Goal: Find specific page/section: Find specific page/section

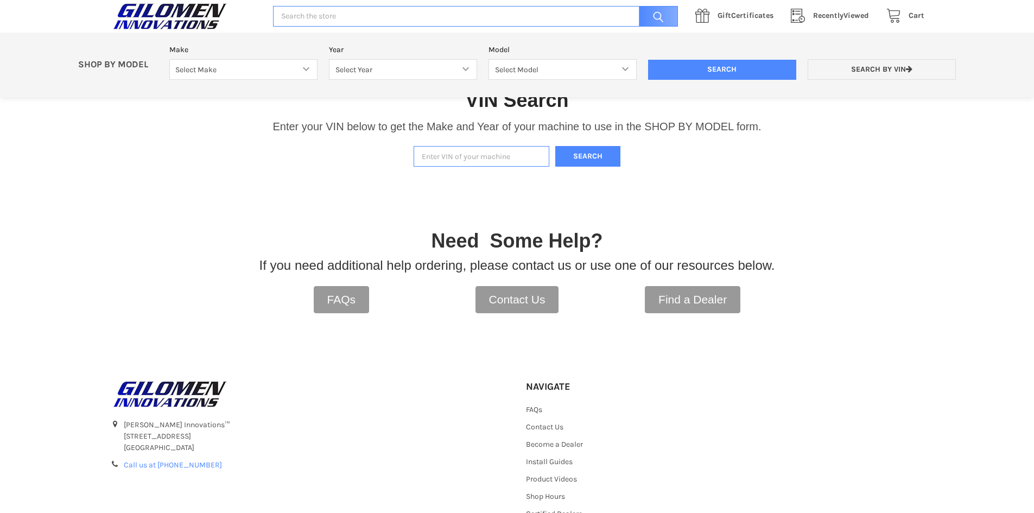
click at [433, 154] on input "Enter VIN of your machine" at bounding box center [482, 156] width 136 height 21
type input "[US_VEHICLE_IDENTIFICATION_NUMBER]"
click at [578, 157] on button "Search" at bounding box center [587, 156] width 65 height 21
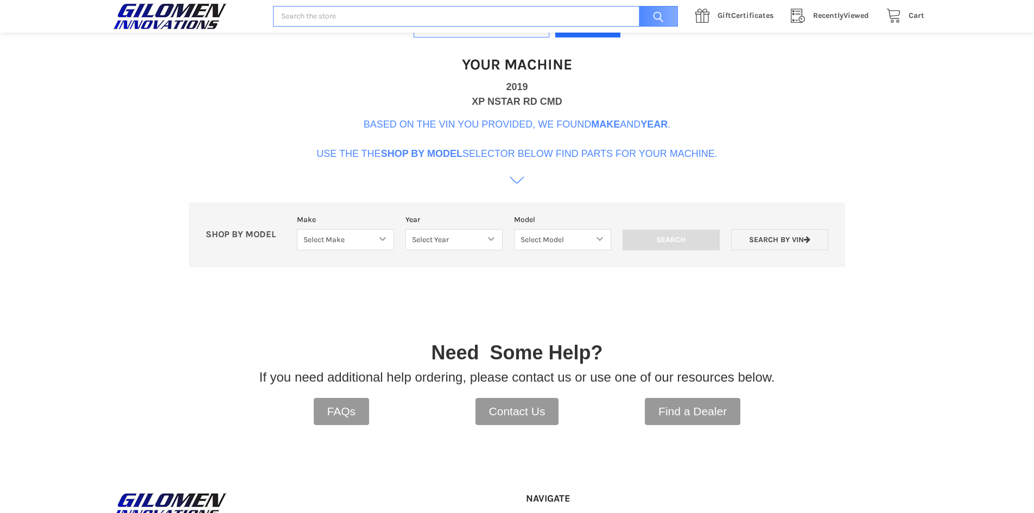
scroll to position [332, 0]
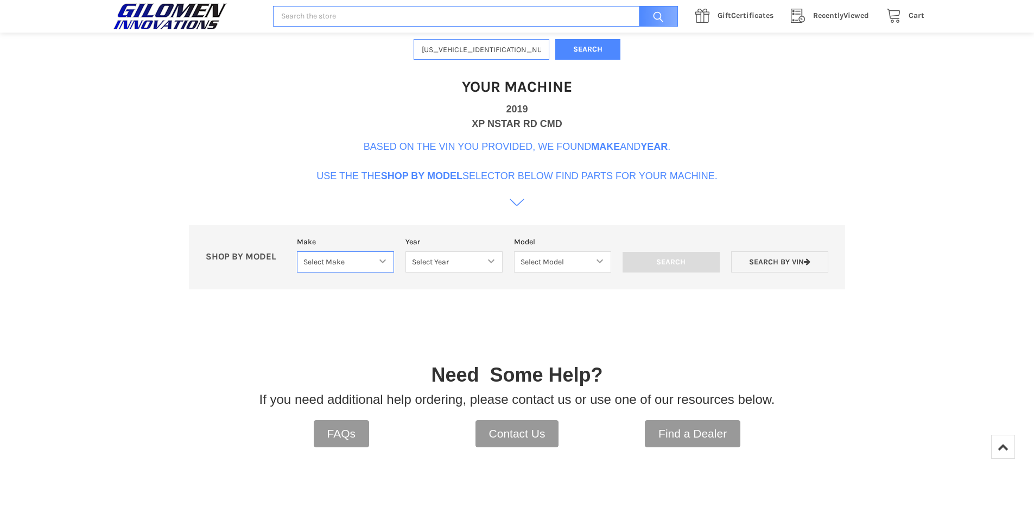
click at [383, 260] on select "Select Make Bobcat UTV Gravely UTV ACE 900 RANGER 570 Ranger 700 / 800 RANGER 9…" at bounding box center [345, 261] width 97 height 21
select select "330"
click at [297, 251] on select "Select Make Bobcat UTV Gravely UTV ACE 900 RANGER 570 Ranger 700 / 800 RANGER 9…" at bounding box center [345, 261] width 97 height 21
click at [491, 261] on select "Select Year [DATE] 2018 2019 2020 2021 2022 2023 2024 2025 2026" at bounding box center [454, 261] width 97 height 21
select select "333"
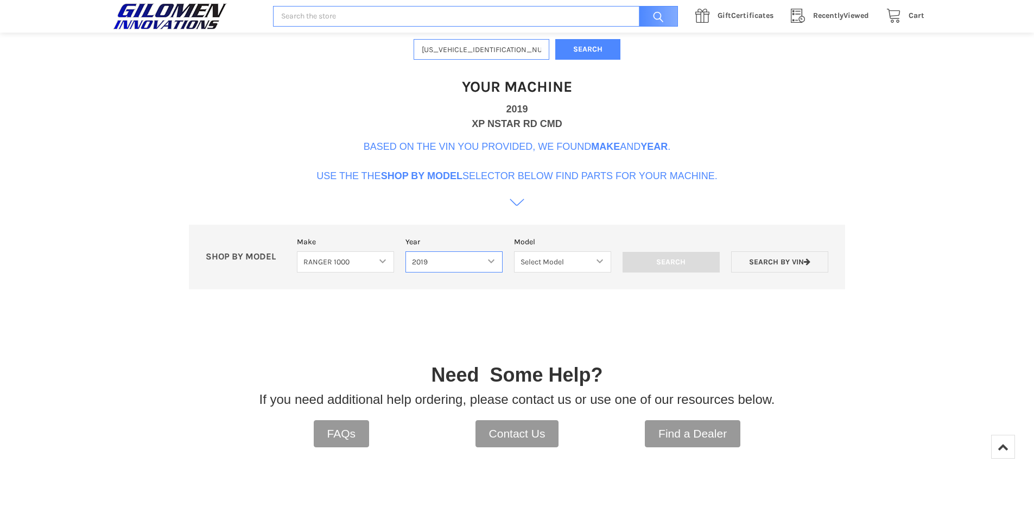
click at [406, 251] on select "Select Year [DATE] 2018 2019 2020 2021 2022 2023 2024 2025 2026" at bounding box center [454, 261] width 97 height 21
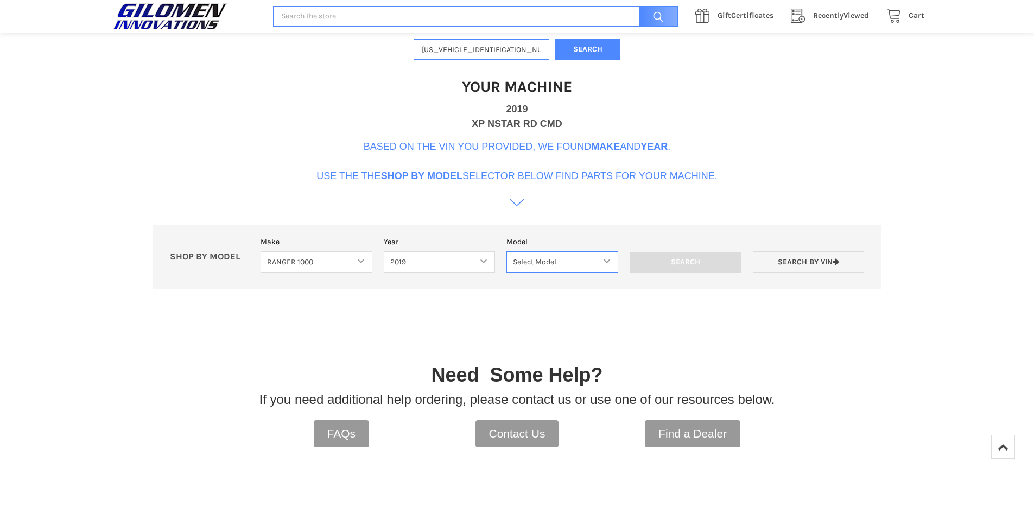
click at [599, 262] on select "Select Model Ranger 1000 XP Ranger 1000 Crew Ranger 1000 Northstar Ranger 1000 …" at bounding box center [563, 261] width 112 height 21
select select "120"
click at [507, 251] on select "Select Model Ranger 1000 XP Ranger 1000 Crew Ranger 1000 Northstar Ranger 1000 …" at bounding box center [563, 261] width 112 height 21
click at [674, 264] on input "Search" at bounding box center [686, 262] width 112 height 21
